Goal: Find contact information

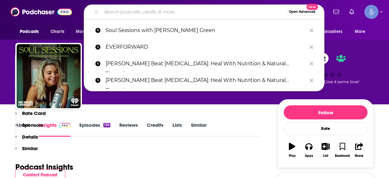
scroll to position [512, 0]
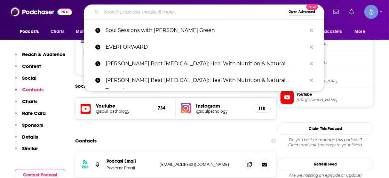
type input "Supply Chain Now"
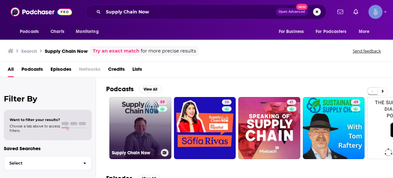
click at [159, 124] on div "59" at bounding box center [163, 123] width 11 height 49
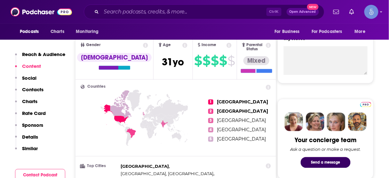
click at [26, 89] on p "Contacts" at bounding box center [32, 89] width 21 height 6
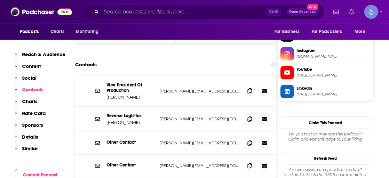
scroll to position [620, 0]
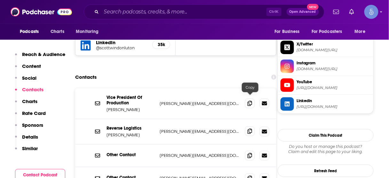
click at [248, 129] on icon at bounding box center [250, 131] width 4 height 5
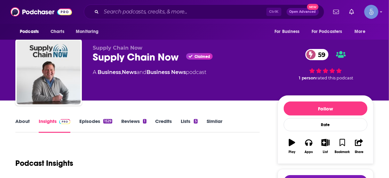
scroll to position [102, 0]
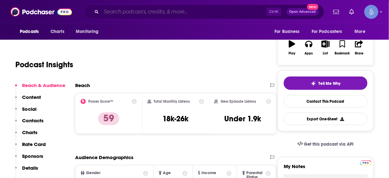
click at [200, 12] on input "Search podcasts, credits, & more..." at bounding box center [183, 12] width 165 height 10
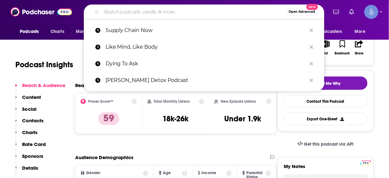
paste input "Let's Talk Supply Chain"
type input "Let's Talk Supply Chain"
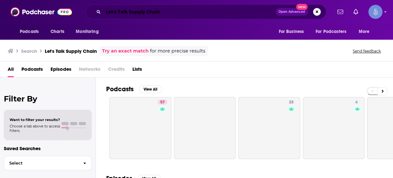
drag, startPoint x: 120, startPoint y: 9, endPoint x: 59, endPoint y: 8, distance: 60.8
click at [60, 8] on div "Podcasts Charts Monitoring Let's Talk Supply Chain Open Advanced New For Busine…" at bounding box center [196, 12] width 393 height 24
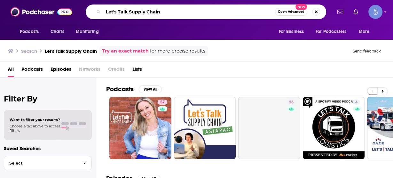
paste input "Take your supply chain game to the next level with GS1 US! Join our favorite su…"
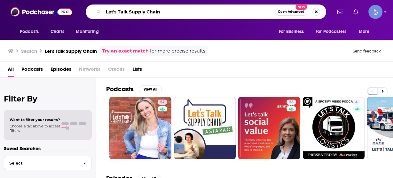
paste input "Next Level Supply Chain with GS1 US"
type input "Next Level Supply Chain with GS1 US"
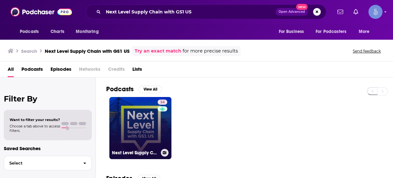
click at [138, 114] on link "34 Next Level Supply Chain with GS1 US" at bounding box center [140, 128] width 62 height 62
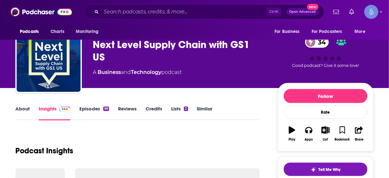
scroll to position [77, 0]
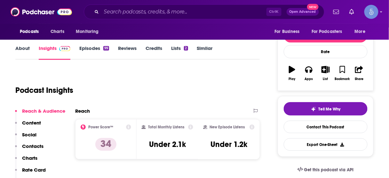
click at [31, 147] on p "Contacts" at bounding box center [32, 146] width 21 height 6
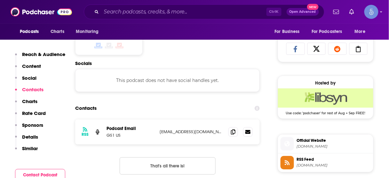
scroll to position [428, 0]
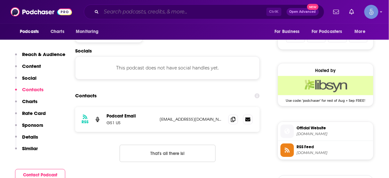
click at [160, 14] on input "Search podcasts, credits, & more..." at bounding box center [183, 12] width 165 height 10
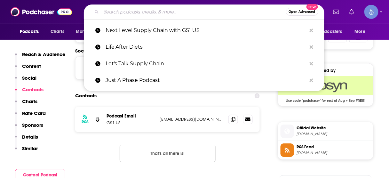
paste input "Feed: a food systems podcast"
type input "Feed: a food systems podcast"
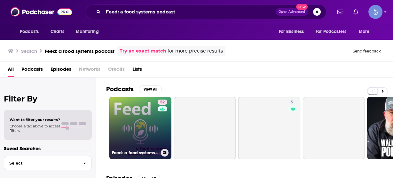
click at [149, 115] on link "52 Feed: a food systems podcast" at bounding box center [140, 128] width 62 height 62
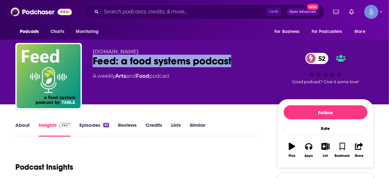
drag, startPoint x: 92, startPoint y: 60, endPoint x: 223, endPoint y: 62, distance: 130.5
click at [235, 60] on div "[DOMAIN_NAME] Feed: a food systems podcast 52 A weekly Arts and Food podcast 52…" at bounding box center [194, 77] width 358 height 69
copy h2 "Feed: a food systems podcast"
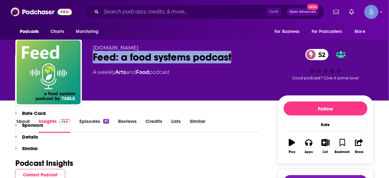
scroll to position [179, 0]
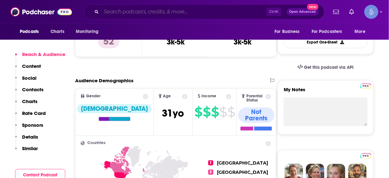
click at [168, 12] on input "Search podcasts, credits, & more..." at bounding box center [183, 12] width 165 height 10
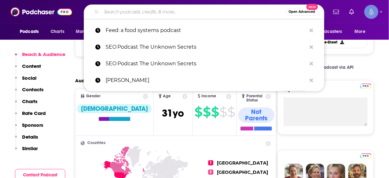
paste input "AHDB Food & Farming"
type input "AHDB Food & Farming"
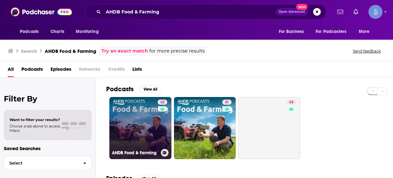
click at [140, 123] on link "42 AHDB Food & Farming" at bounding box center [140, 128] width 62 height 62
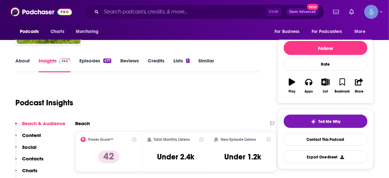
scroll to position [77, 0]
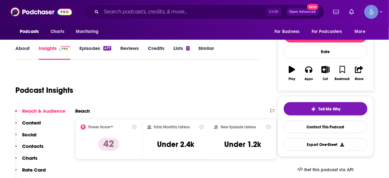
click at [33, 146] on p "Contacts" at bounding box center [32, 146] width 21 height 6
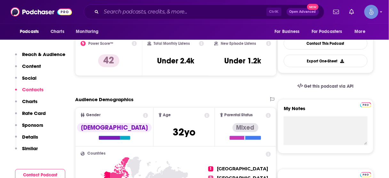
scroll to position [427, 0]
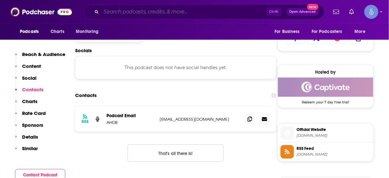
click at [182, 9] on input "Search podcasts, credits, & more..." at bounding box center [183, 12] width 165 height 10
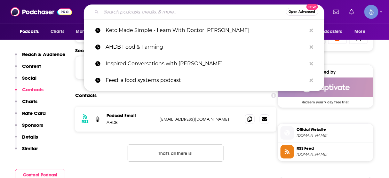
paste input "Feed: a food systems podcast"
type input "Feed: a food systems podcast"
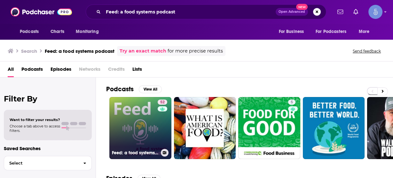
click at [136, 126] on link "52 Feed: a food systems podcast" at bounding box center [140, 128] width 62 height 62
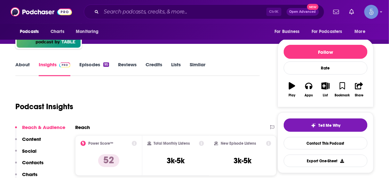
scroll to position [77, 0]
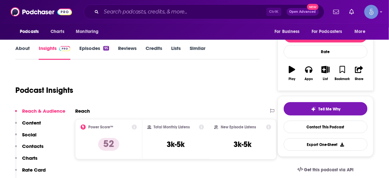
click at [36, 145] on p "Contacts" at bounding box center [32, 146] width 21 height 6
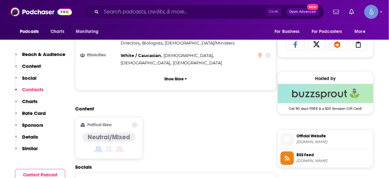
scroll to position [507, 0]
